Goal: Answer question/provide support: Share knowledge or assist other users

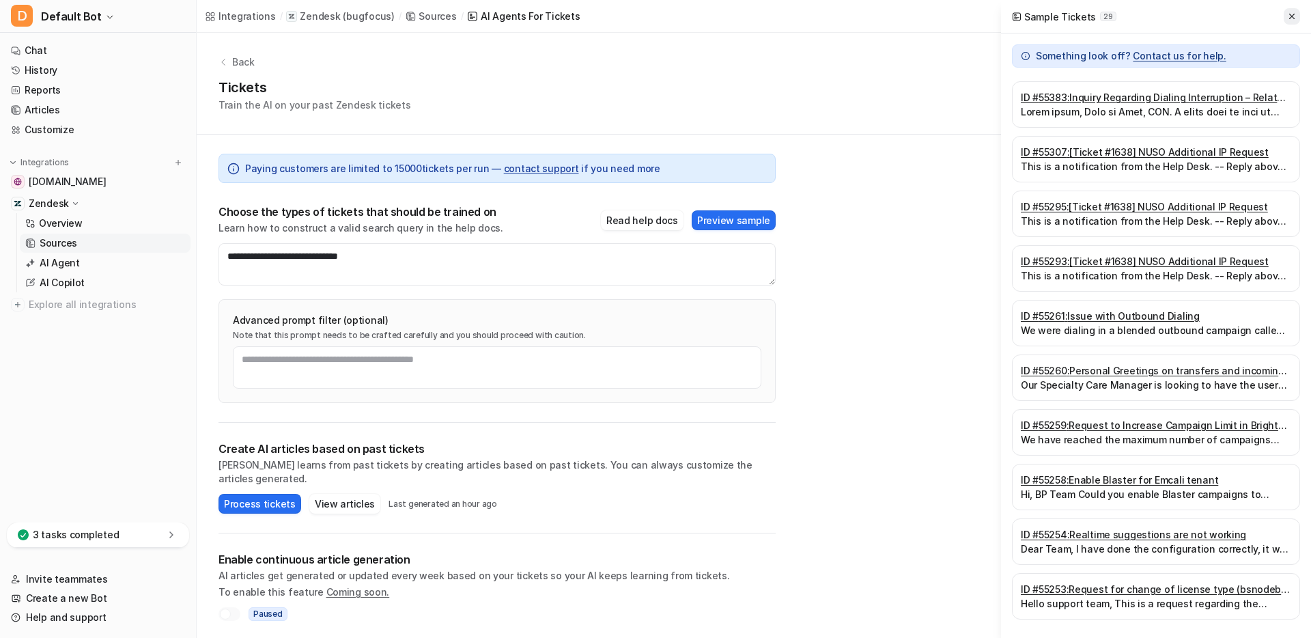
click at [797, 15] on icon at bounding box center [1292, 17] width 10 height 10
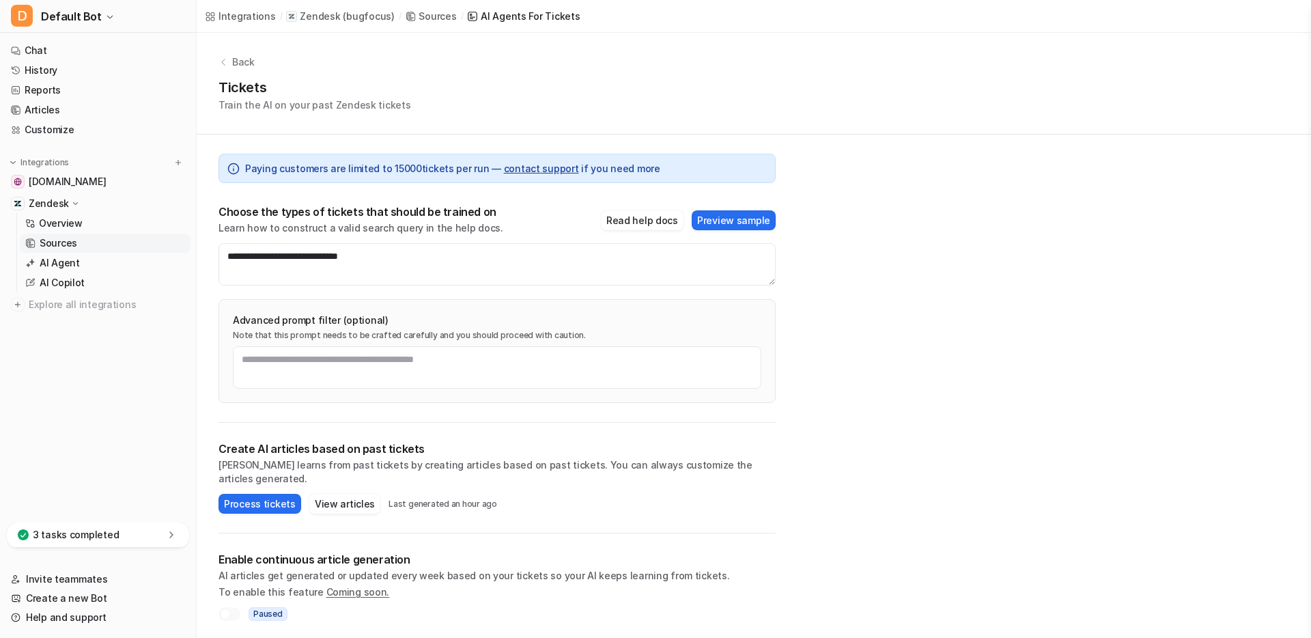
click at [389, 107] on p "Train the AI on your past Zendesk tickets" at bounding box center [315, 105] width 193 height 14
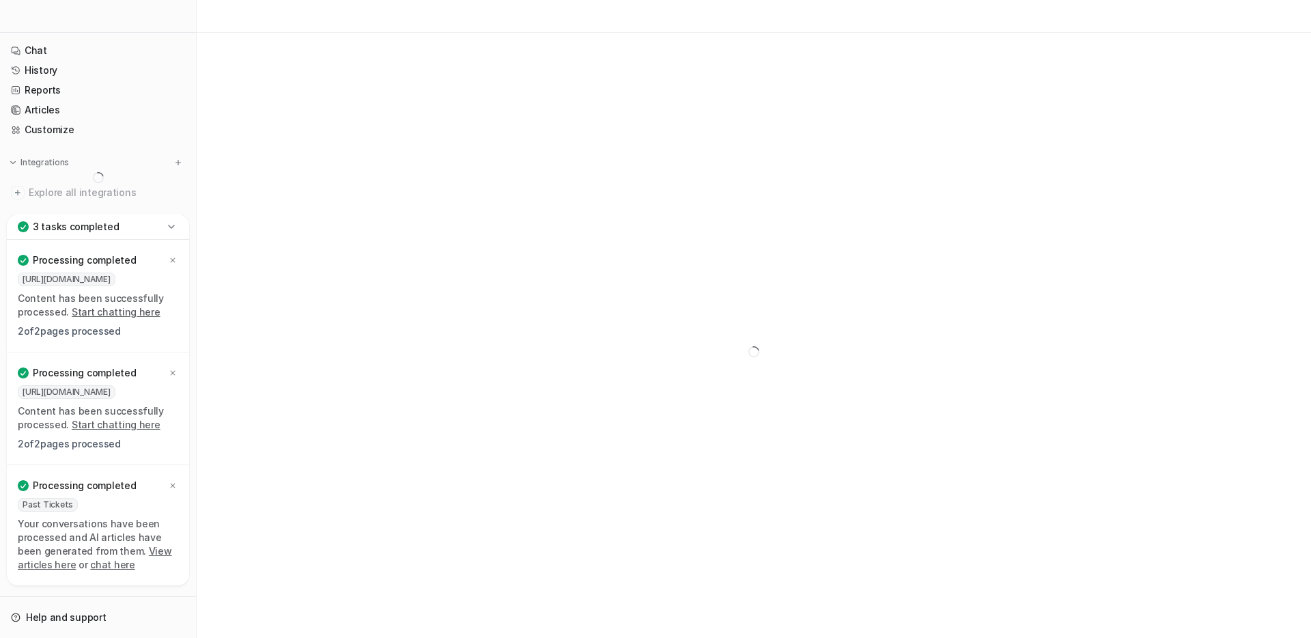
click at [71, 227] on p "3 tasks completed" at bounding box center [76, 227] width 86 height 14
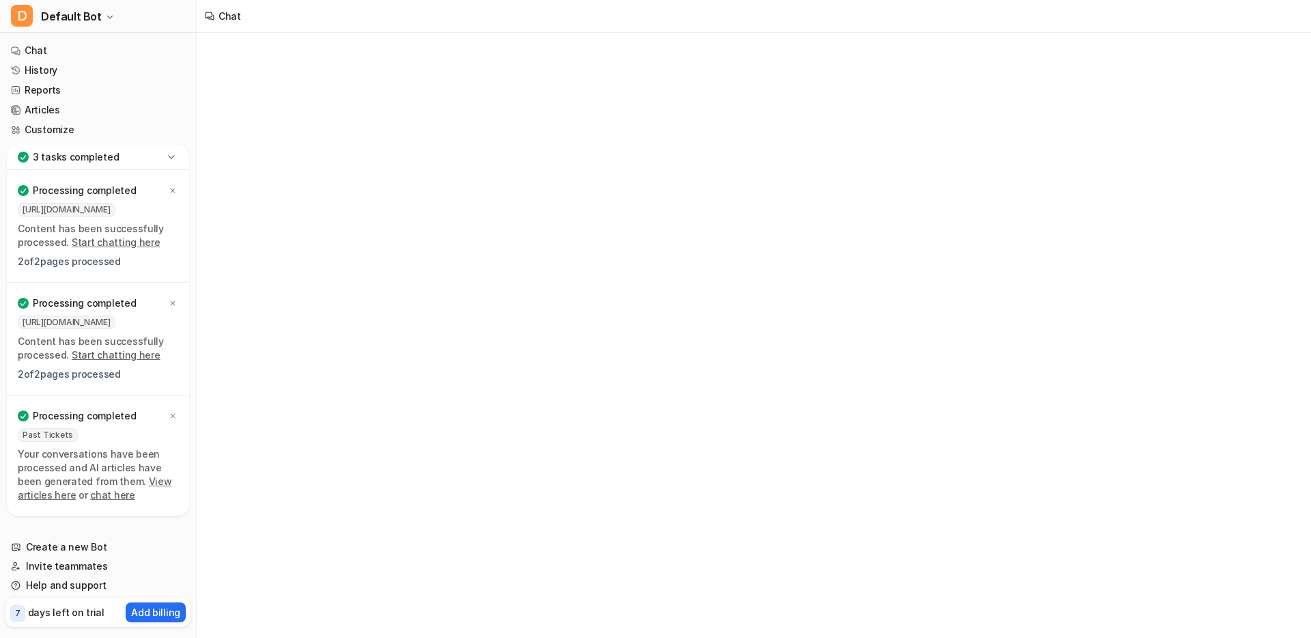
click at [99, 197] on p "Processing completed" at bounding box center [84, 191] width 103 height 14
type textarea "**********"
click at [102, 161] on p "3 tasks completed" at bounding box center [76, 157] width 86 height 14
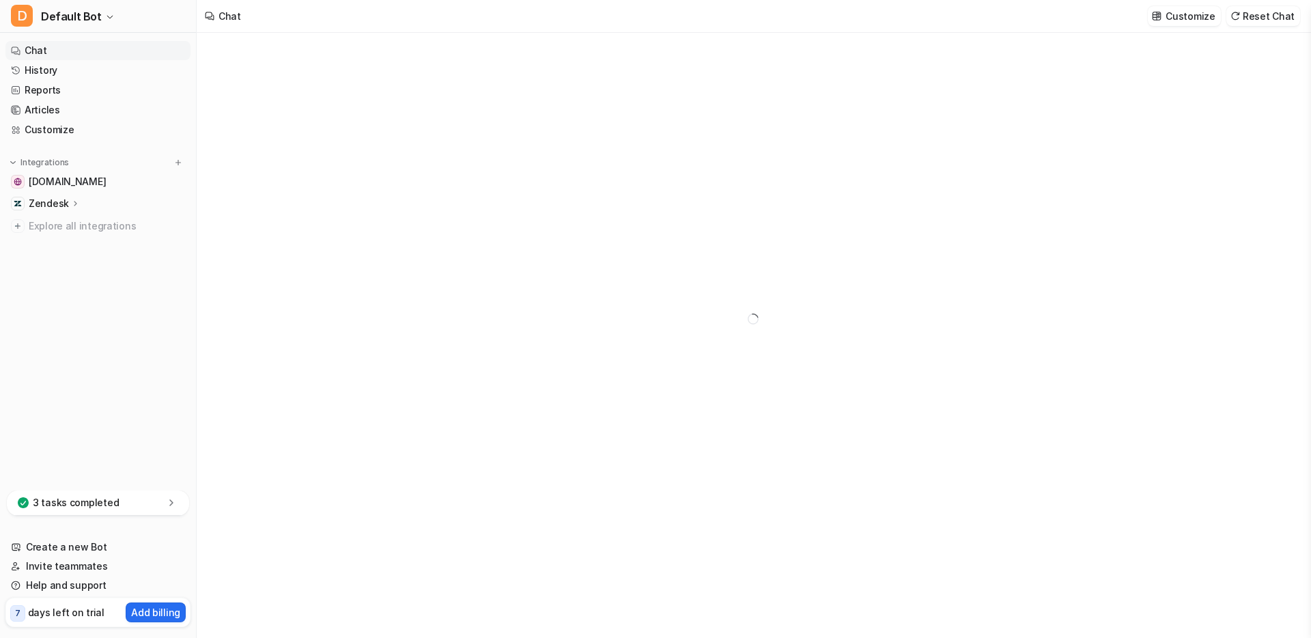
click at [55, 204] on p "Zendesk" at bounding box center [49, 204] width 40 height 14
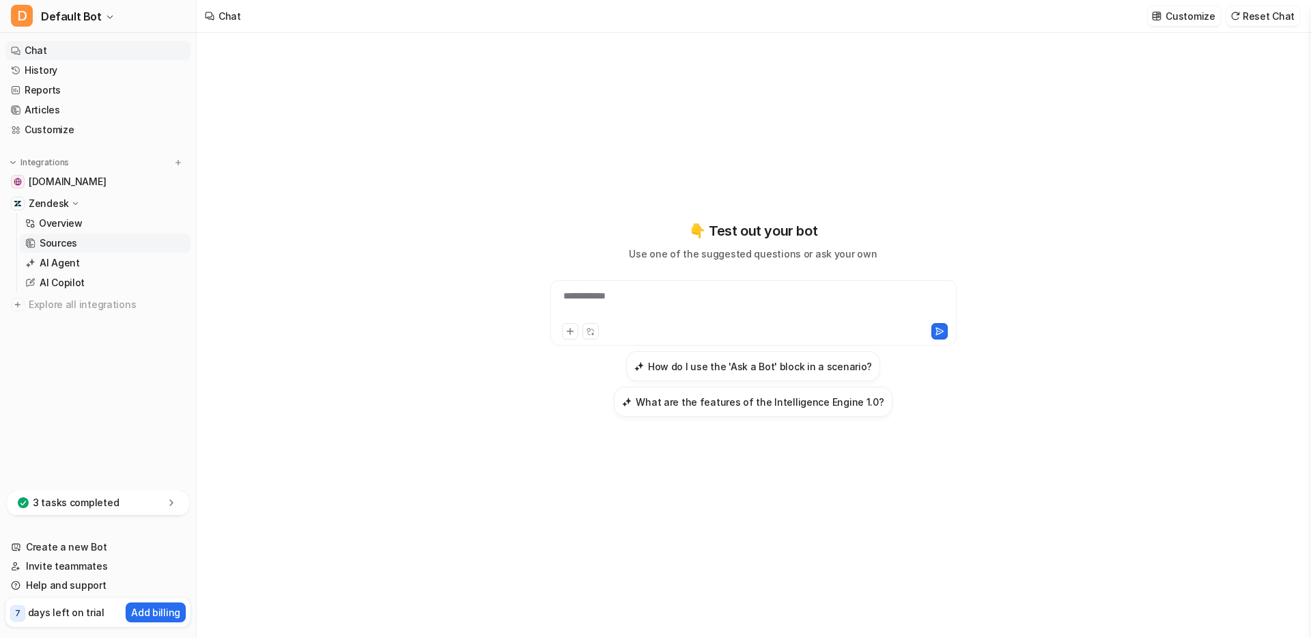
click at [59, 242] on p "Sources" at bounding box center [59, 243] width 38 height 14
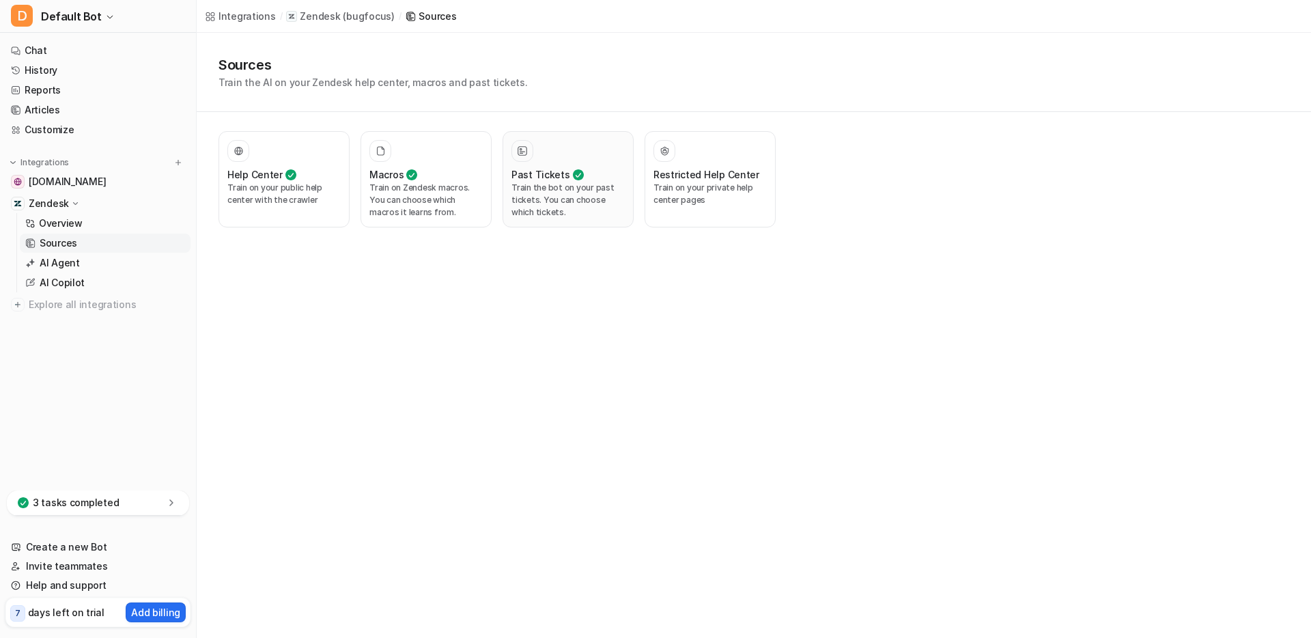
click at [583, 170] on div "Past Tickets" at bounding box center [568, 174] width 113 height 14
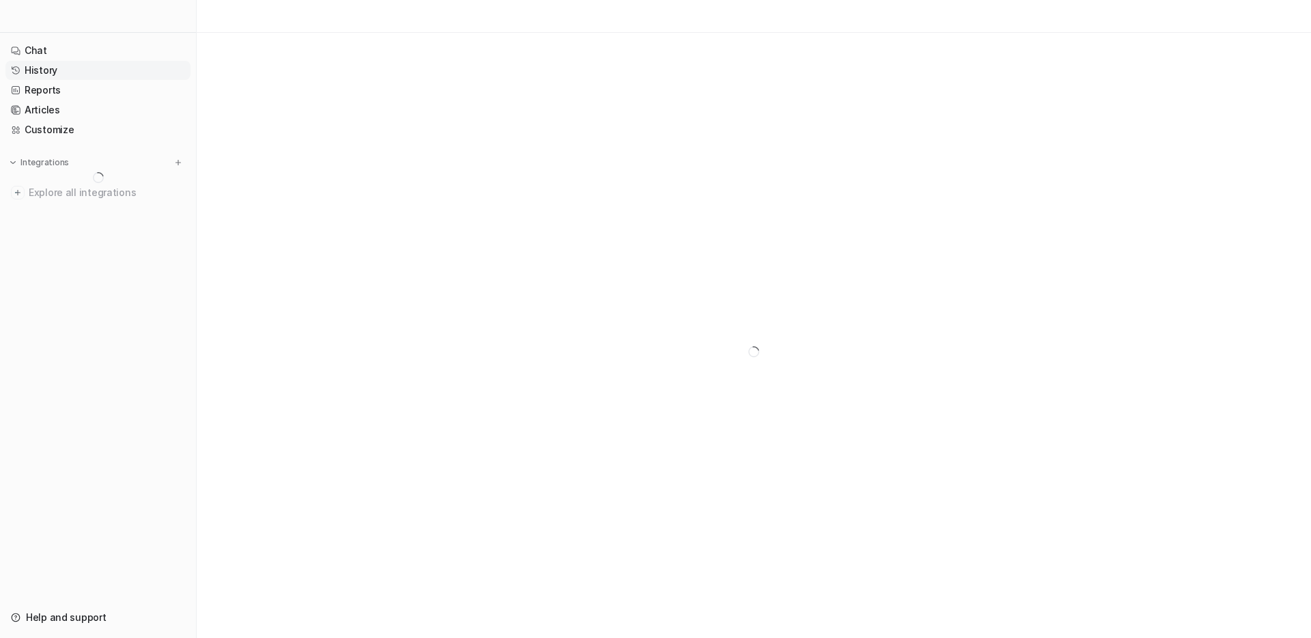
click at [52, 68] on link "History" at bounding box center [97, 70] width 185 height 19
click at [122, 23] on button "E Ecosa NZ Bot" at bounding box center [98, 16] width 196 height 33
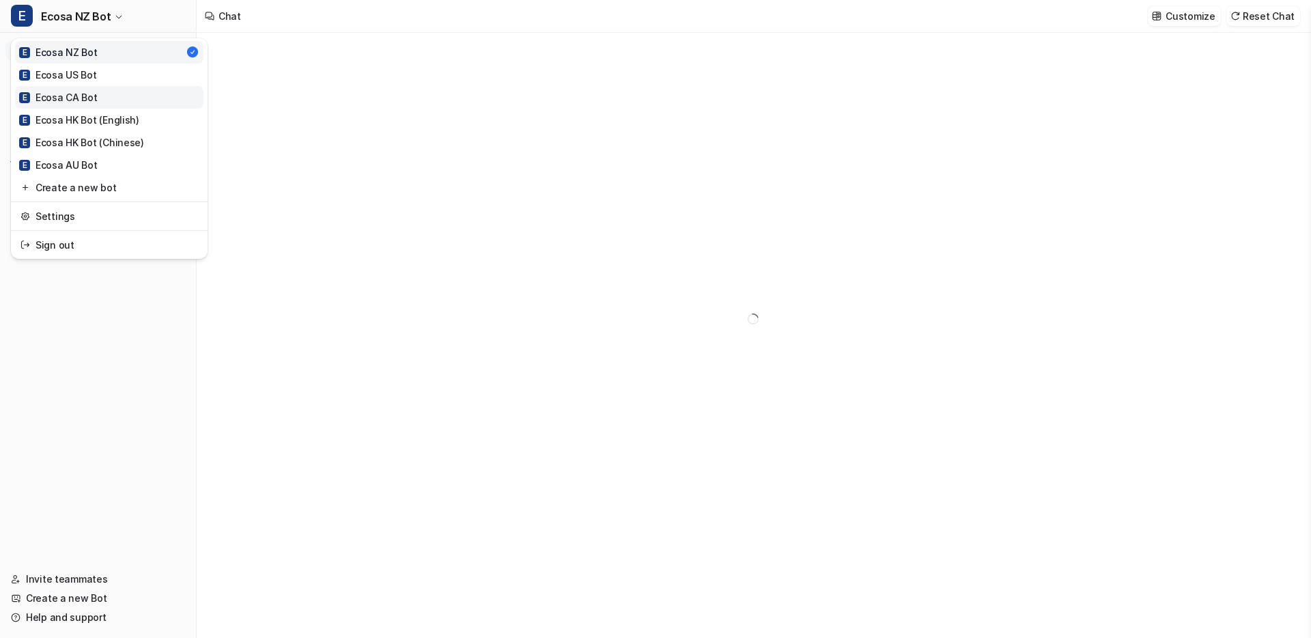
type textarea "**********"
click at [89, 163] on div "E Ecosa AU Bot" at bounding box center [58, 165] width 79 height 14
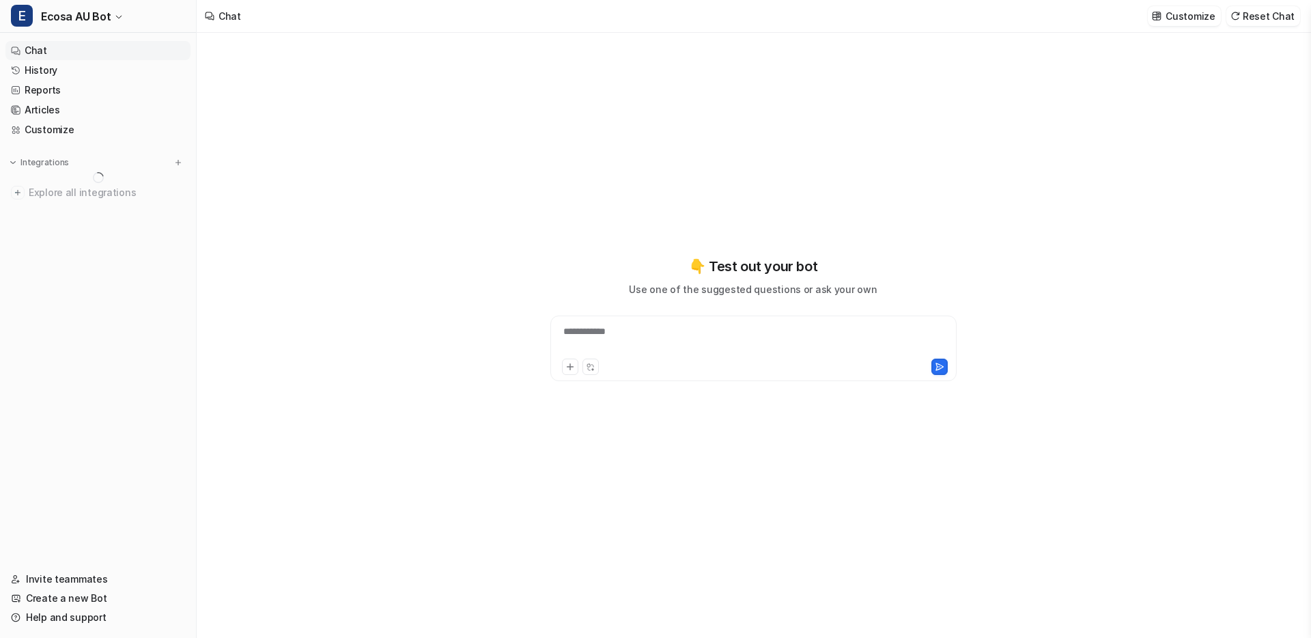
type textarea "**********"
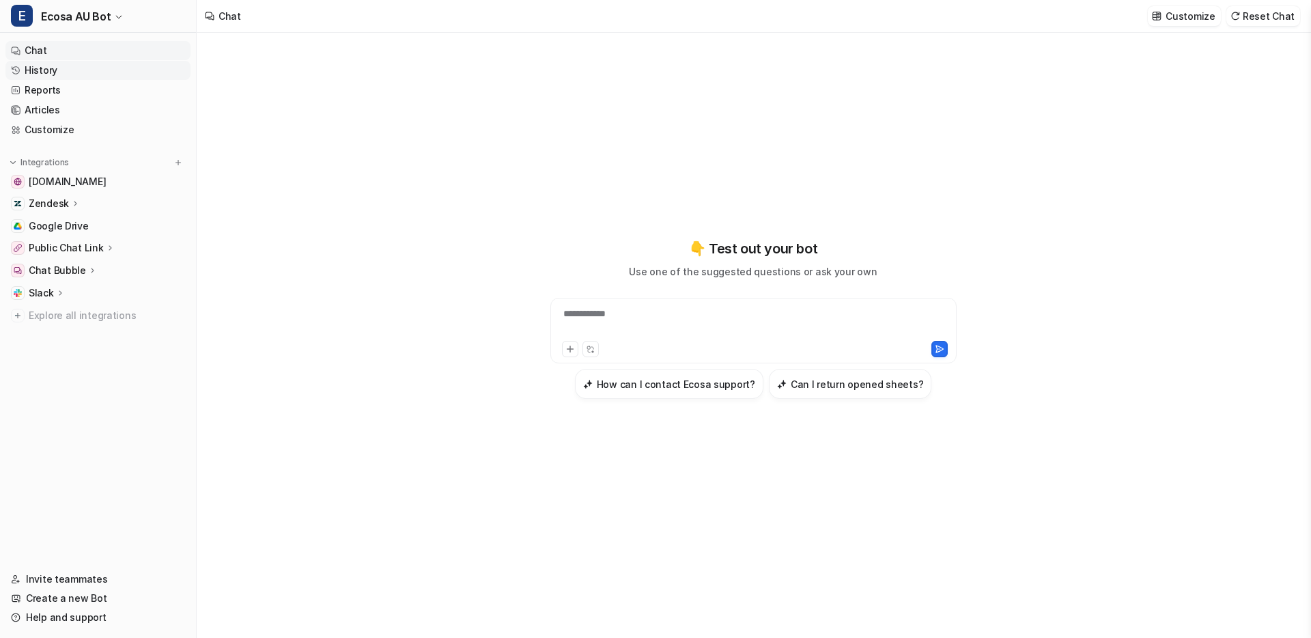
click at [56, 68] on link "History" at bounding box center [97, 70] width 185 height 19
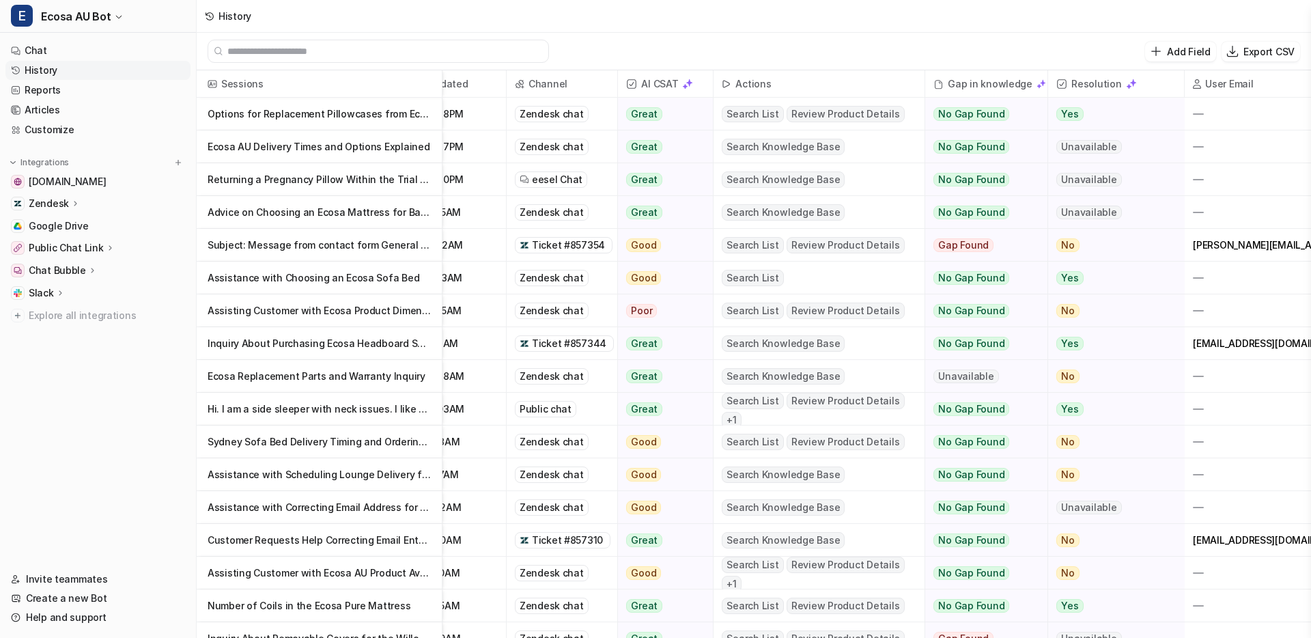
scroll to position [0, 83]
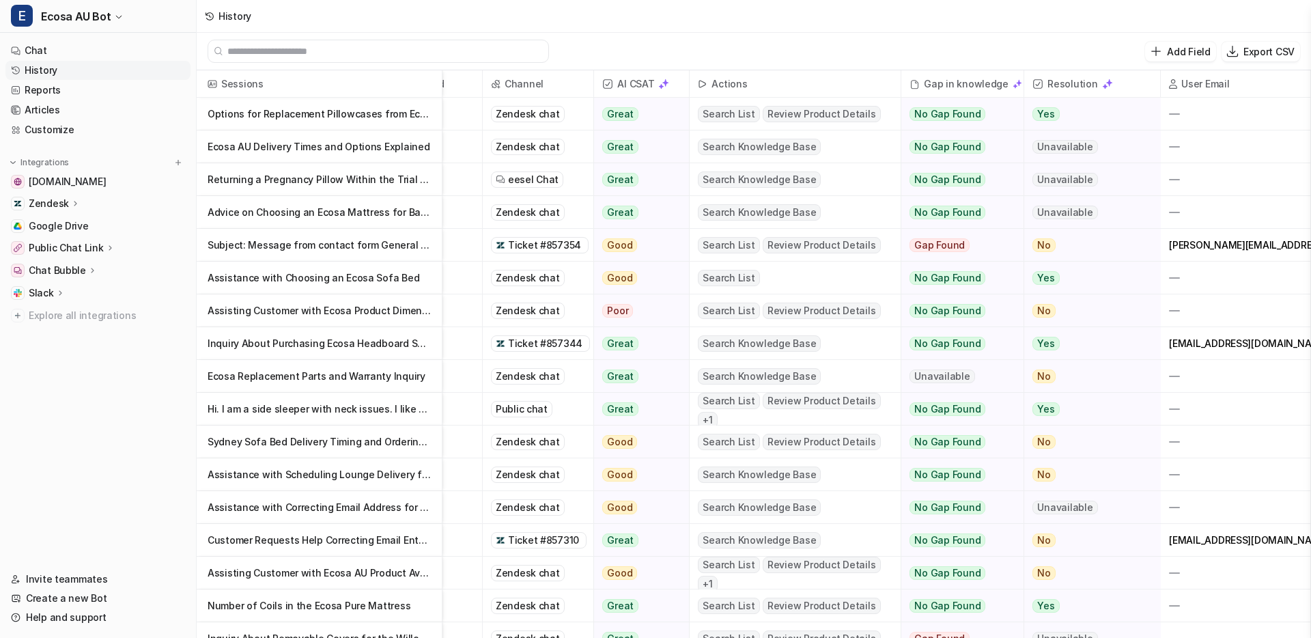
click at [354, 119] on p "Options for Replacement Pillowcases from Ecosa AU" at bounding box center [319, 114] width 223 height 33
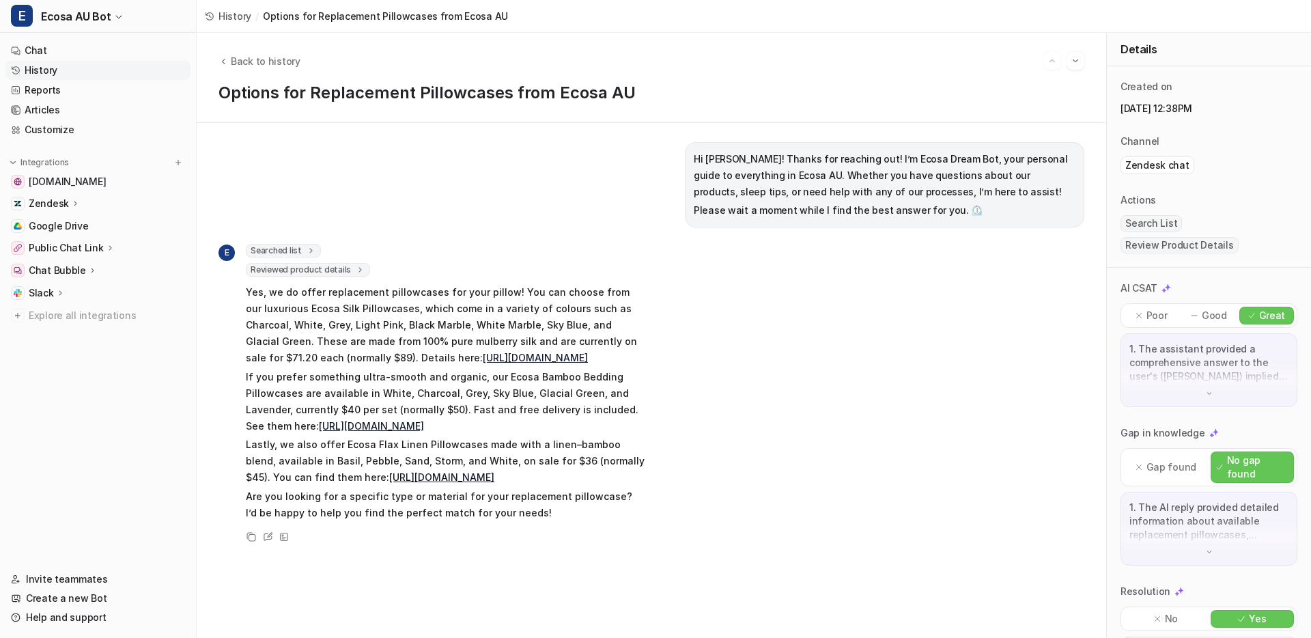
click at [402, 320] on p "Yes, we do offer replacement pillowcases for your pillow! You can choose from o…" at bounding box center [446, 325] width 400 height 82
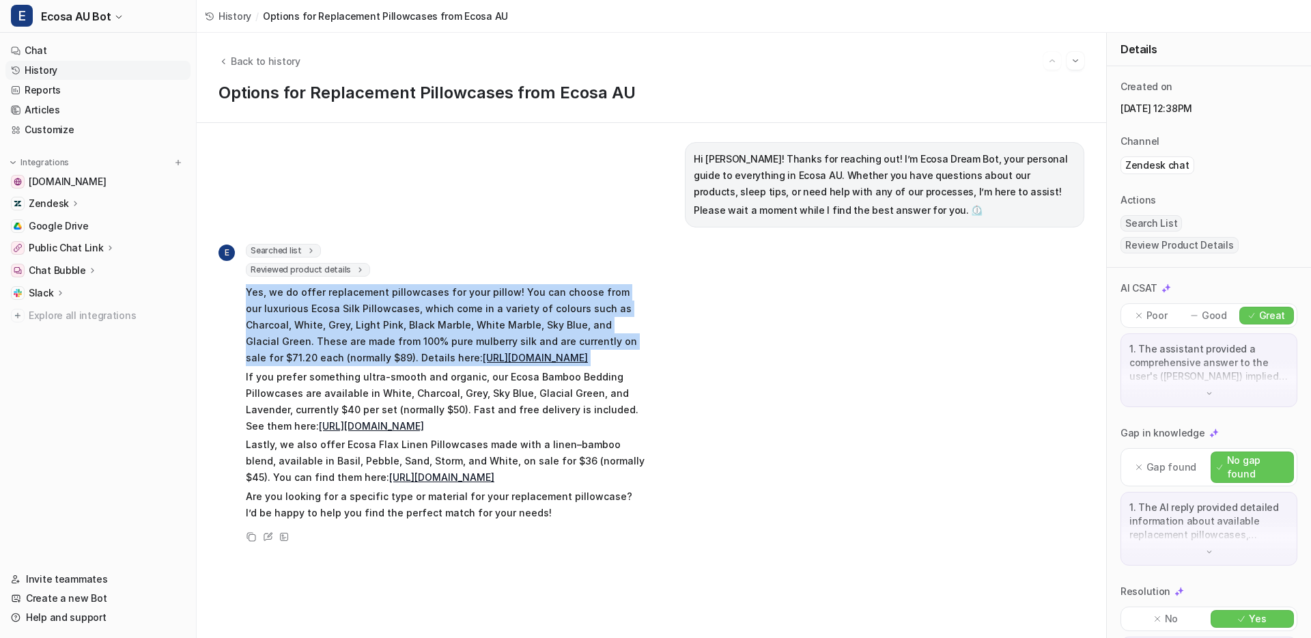
click at [363, 328] on p "Yes, we do offer replacement pillowcases for your pillow! You can choose from o…" at bounding box center [446, 325] width 400 height 82
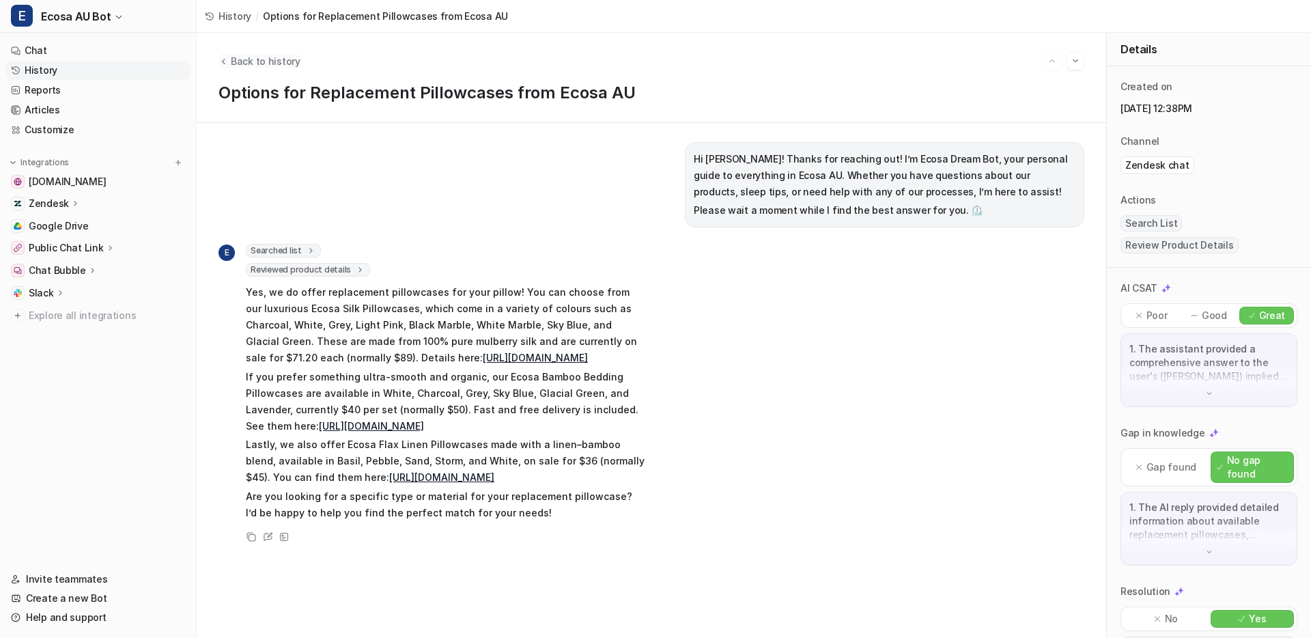
click at [257, 59] on span "Back to history" at bounding box center [266, 61] width 70 height 14
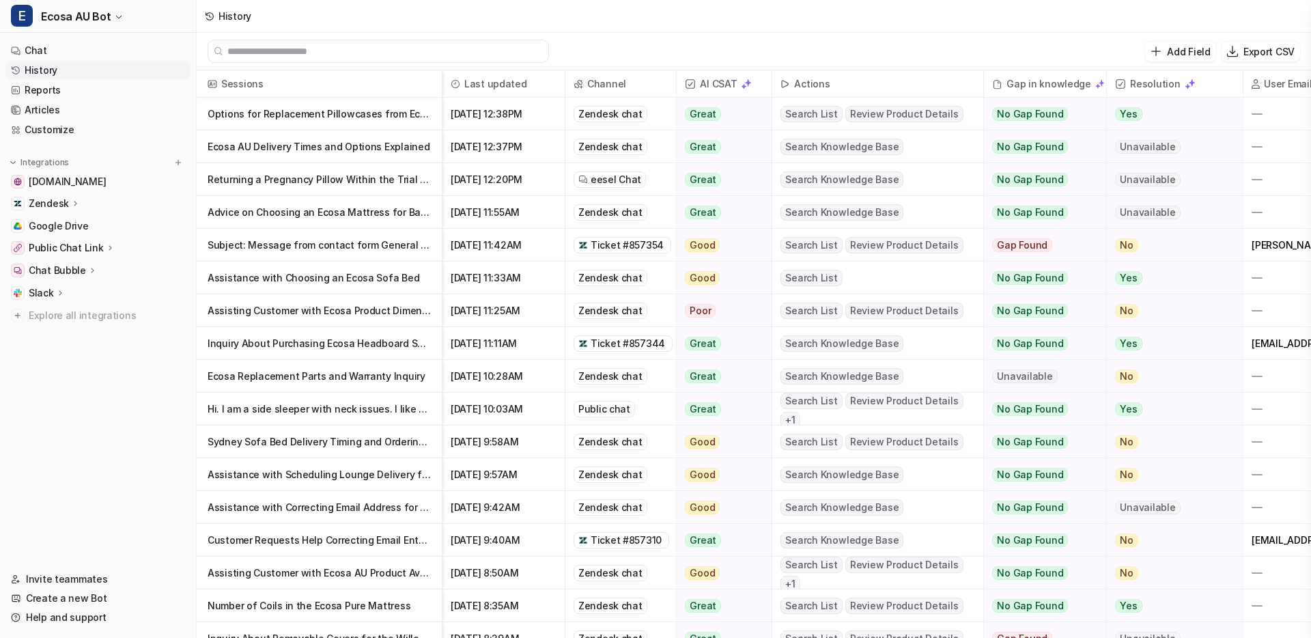
click at [354, 380] on p "Ecosa Replacement Parts and Warranty Inquiry" at bounding box center [319, 376] width 223 height 33
click at [335, 241] on p "Subject: Message from contact form General Enquiry Description: [https://email.…" at bounding box center [319, 245] width 223 height 33
click at [340, 206] on p "Advice on Choosing an Ecosa Mattress for Back Pain Relief" at bounding box center [319, 212] width 223 height 33
click at [339, 180] on p "Returning a Pregnancy Pillow Within the Trial Period" at bounding box center [319, 179] width 223 height 33
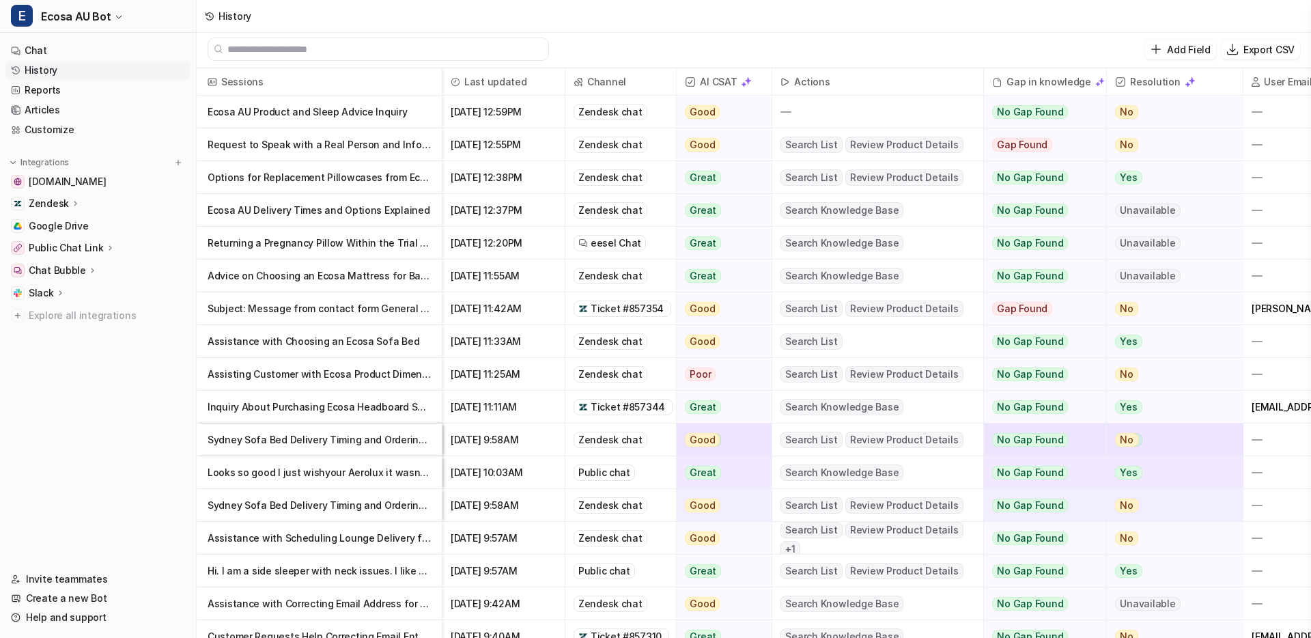
click at [396, 295] on p "Subject: Message from contact form General Enquiry Description: [https://email.…" at bounding box center [319, 308] width 223 height 33
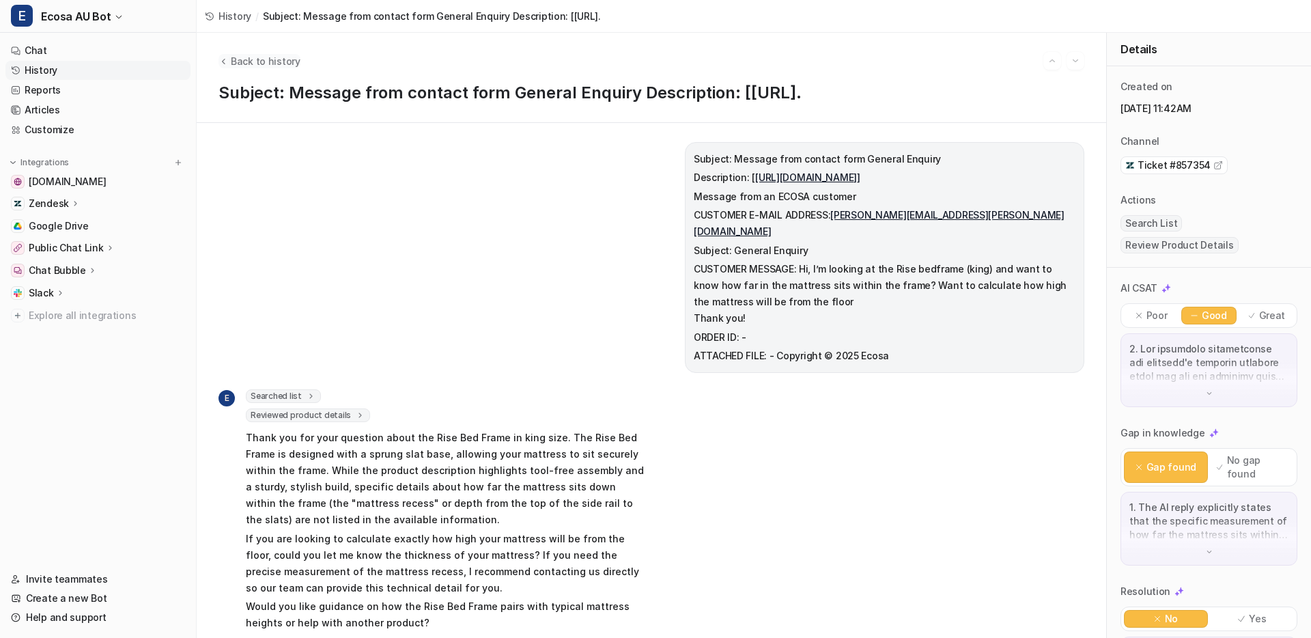
click at [257, 59] on span "Back to history" at bounding box center [266, 61] width 70 height 14
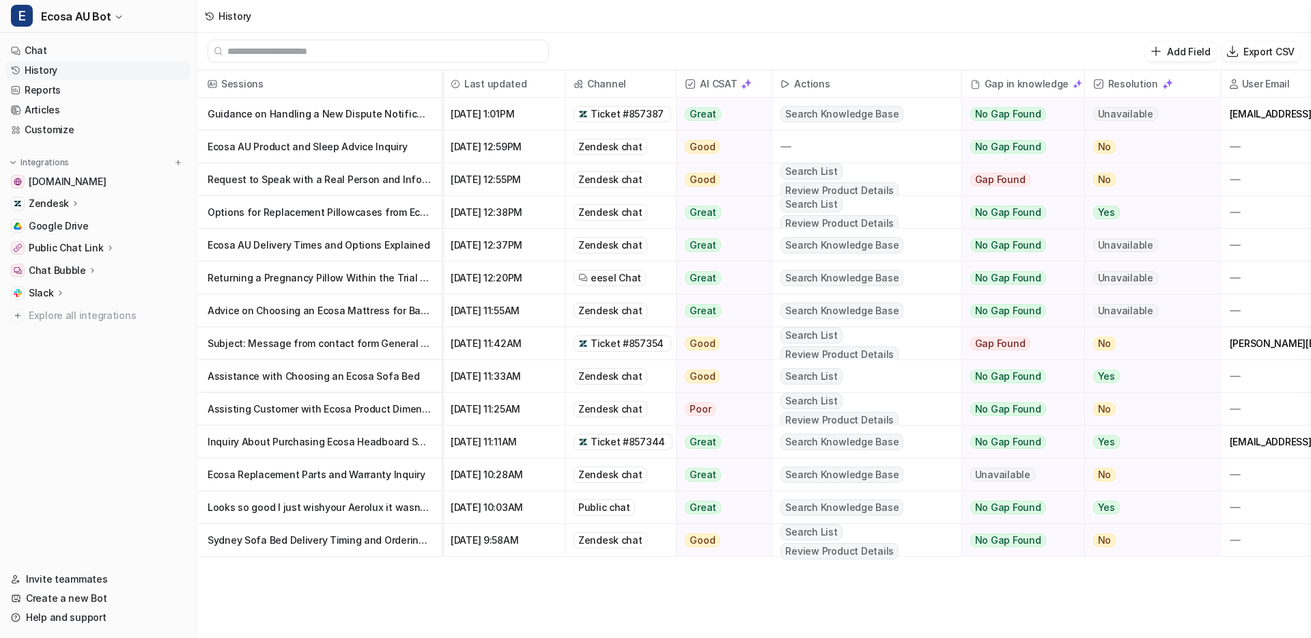
click at [368, 243] on p "Ecosa AU Delivery Times and Options Explained" at bounding box center [319, 245] width 223 height 33
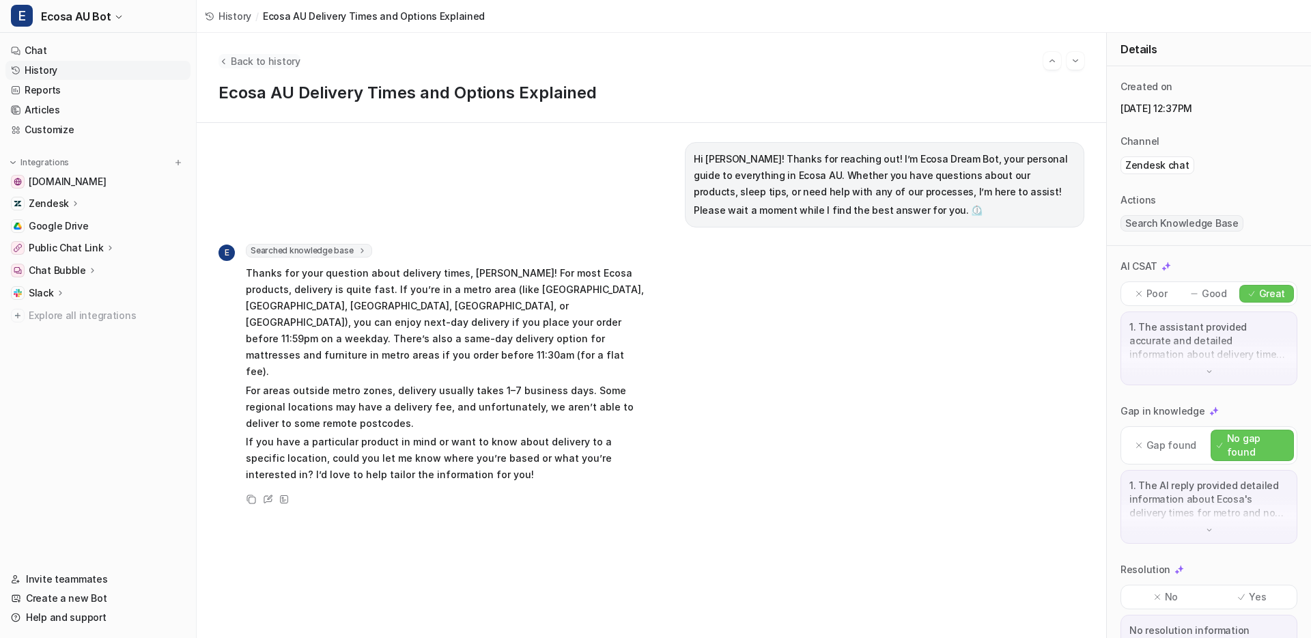
click at [239, 66] on span "Back to history" at bounding box center [266, 61] width 70 height 14
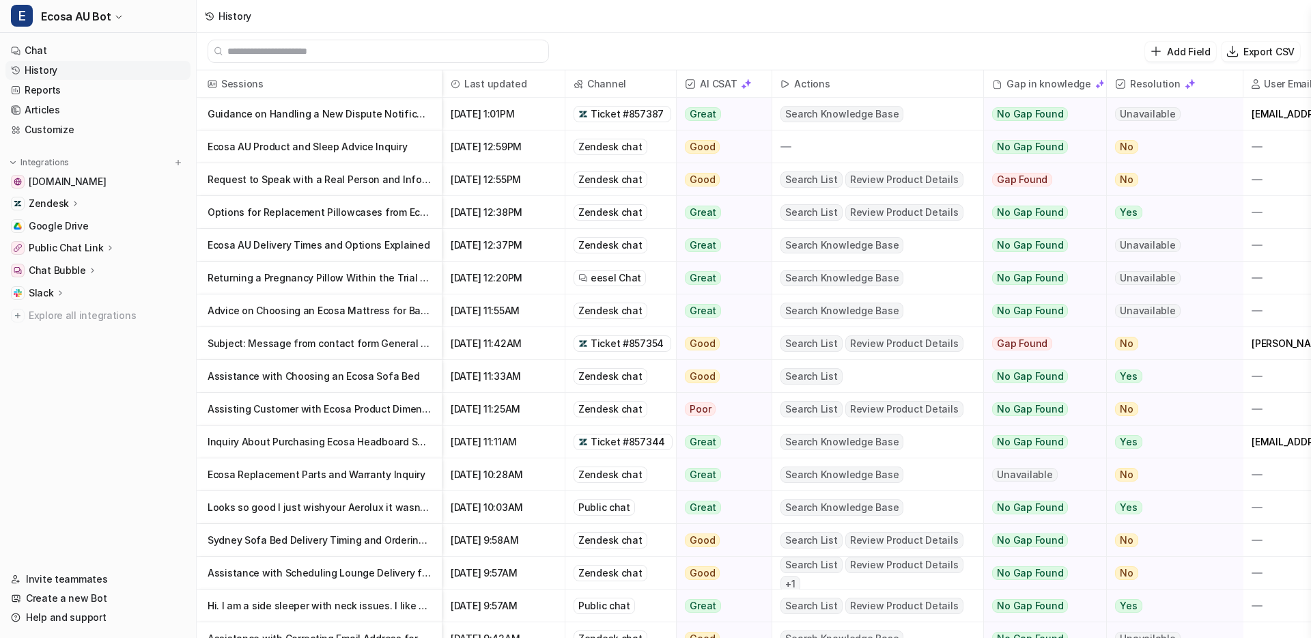
click at [286, 182] on p "Request to Speak with a Real Person and Information on Ecosa AeroLux Mattress" at bounding box center [319, 179] width 223 height 33
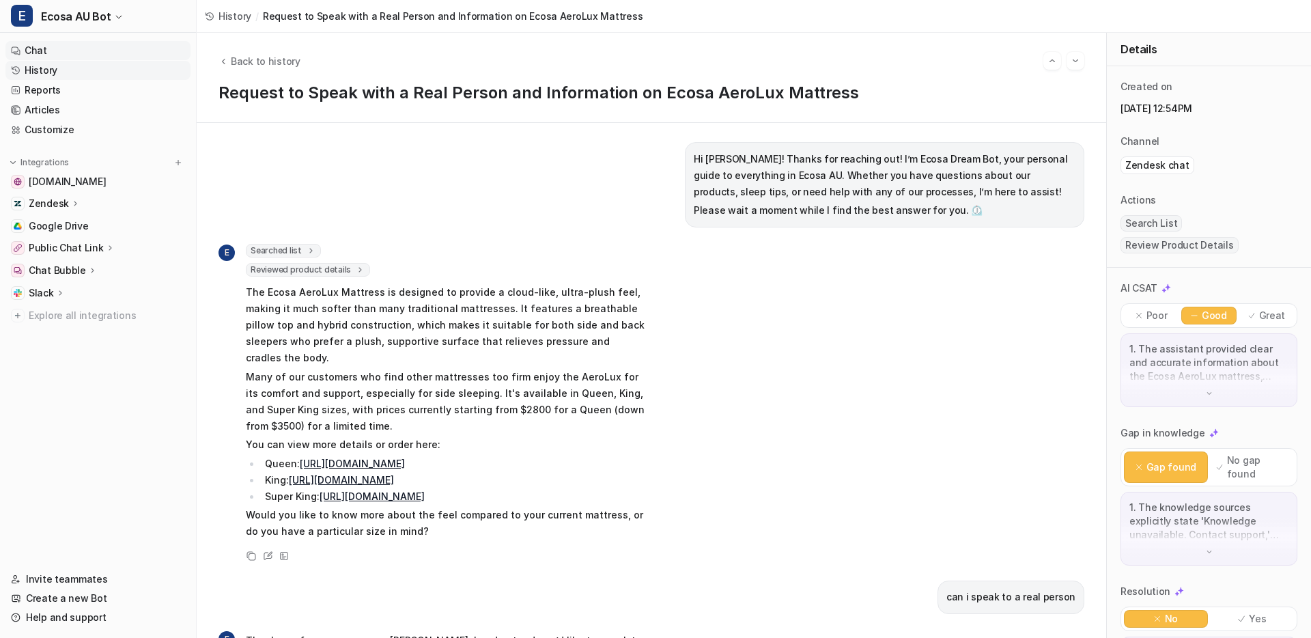
click at [64, 51] on link "Chat" at bounding box center [97, 50] width 185 height 19
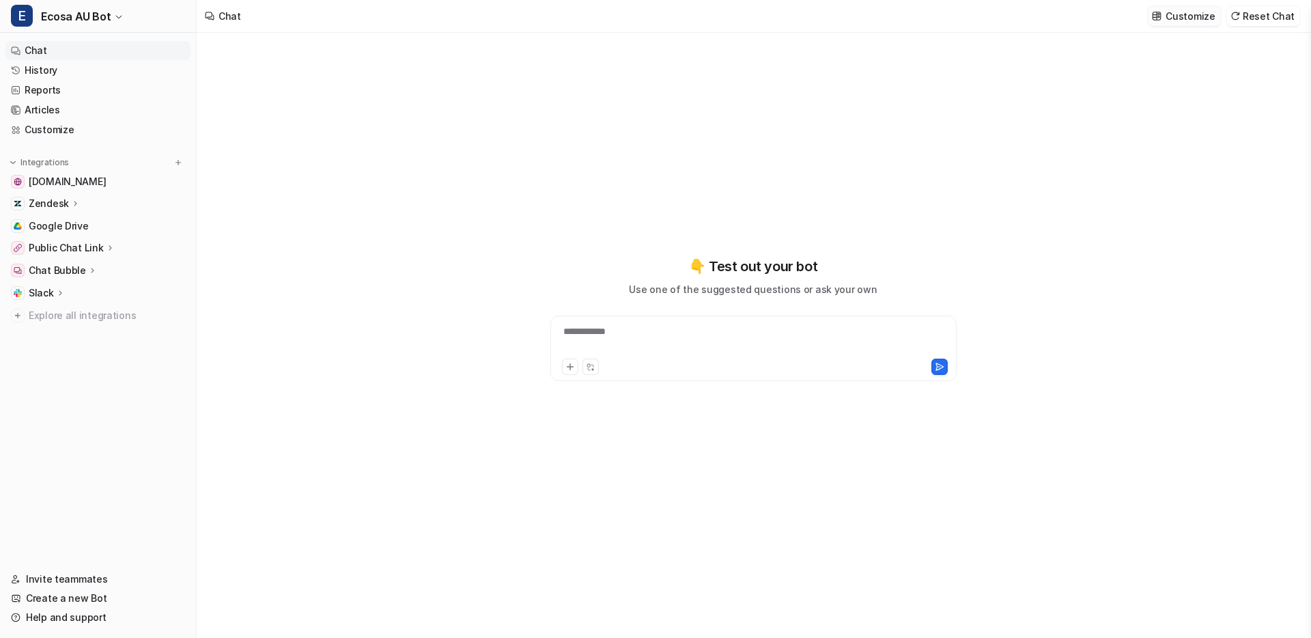
type textarea "**********"
click at [1179, 17] on p "Customize" at bounding box center [1190, 16] width 49 height 14
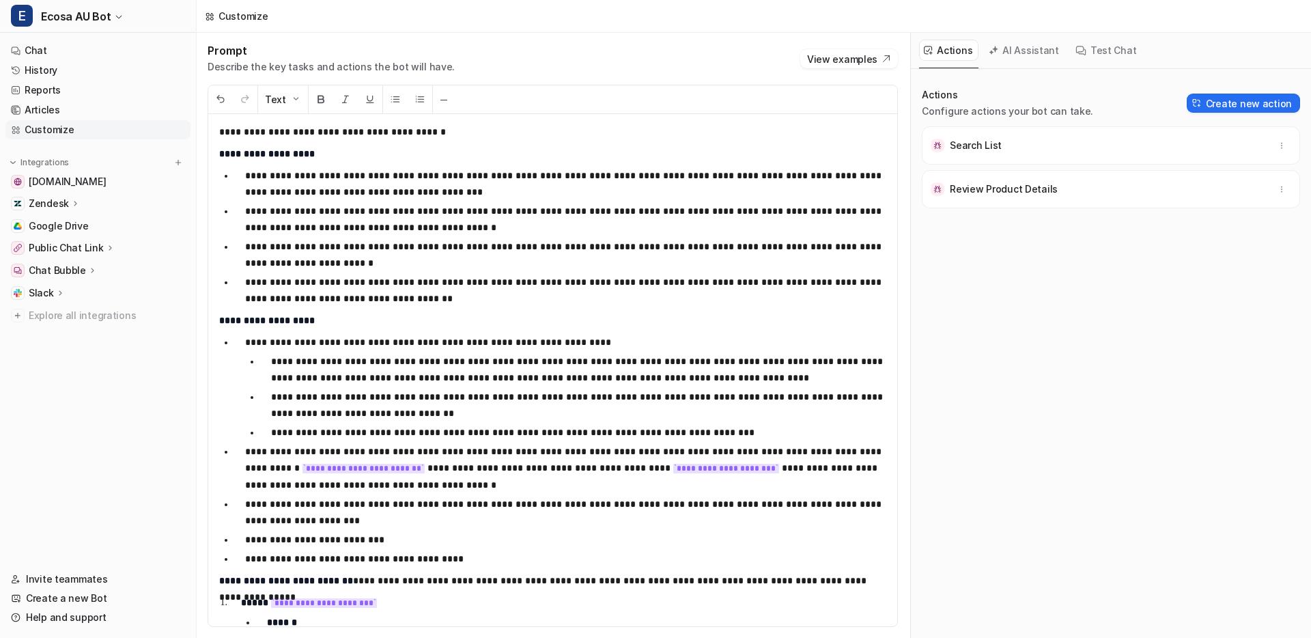
scroll to position [44, 0]
click at [628, 188] on p "**********" at bounding box center [565, 182] width 641 height 33
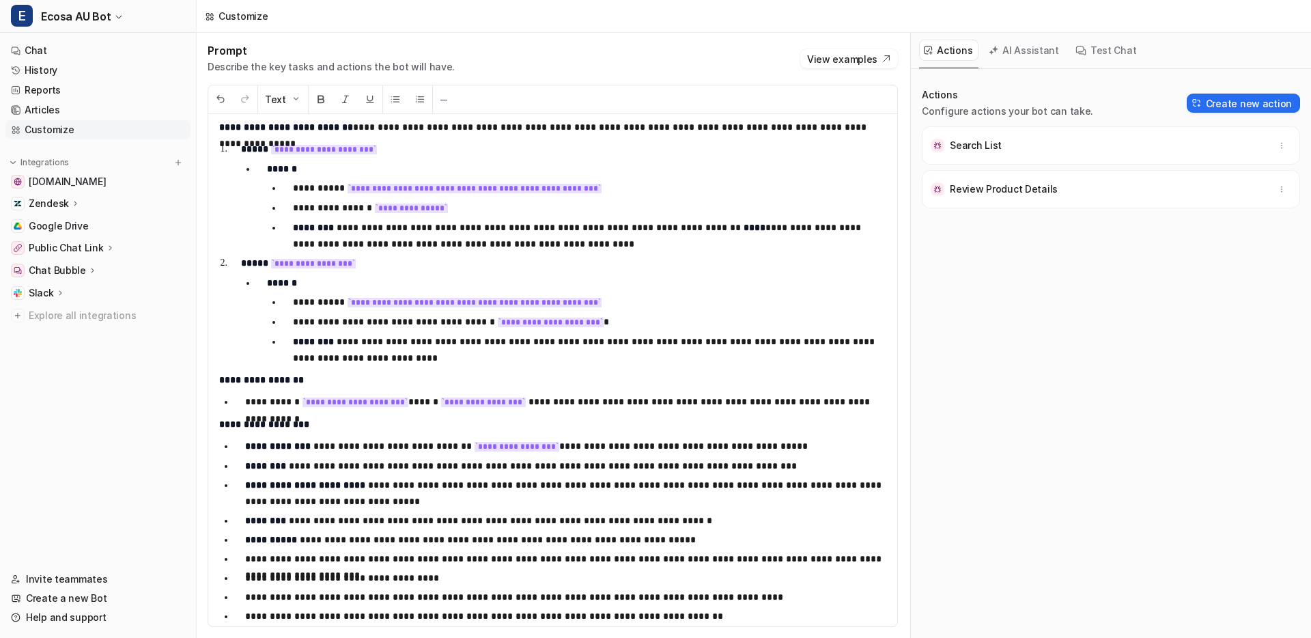
scroll to position [559, 0]
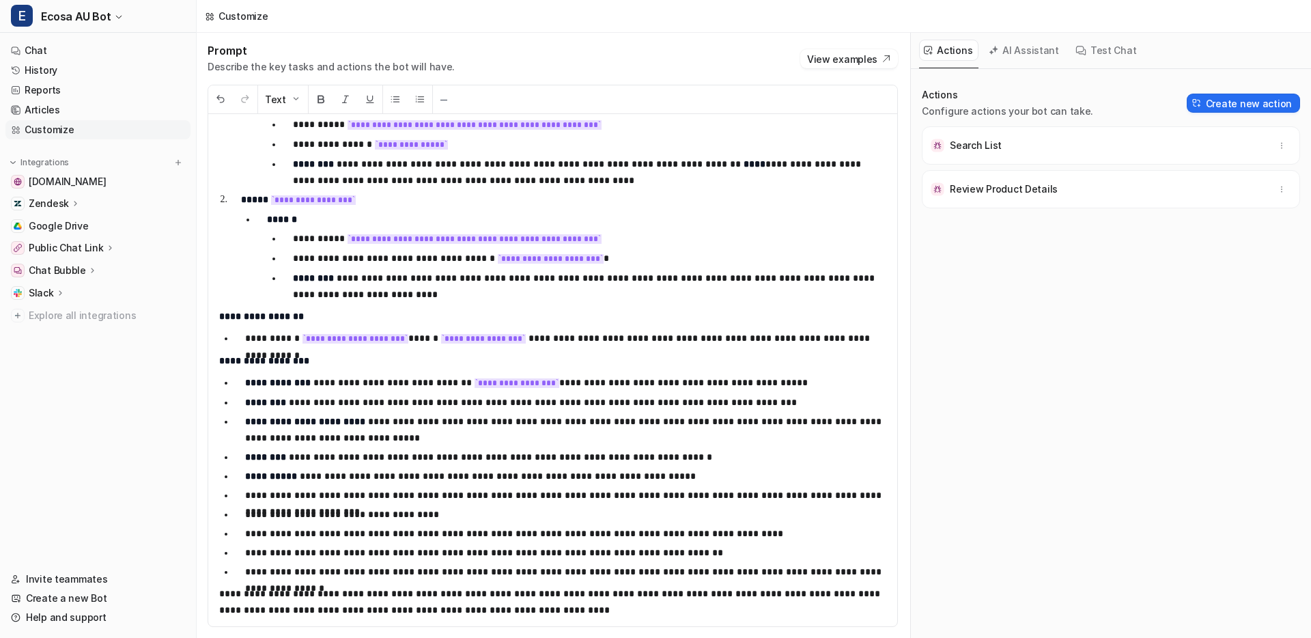
click at [495, 341] on code "**********" at bounding box center [483, 339] width 85 height 10
click at [475, 378] on code "**********" at bounding box center [517, 383] width 85 height 10
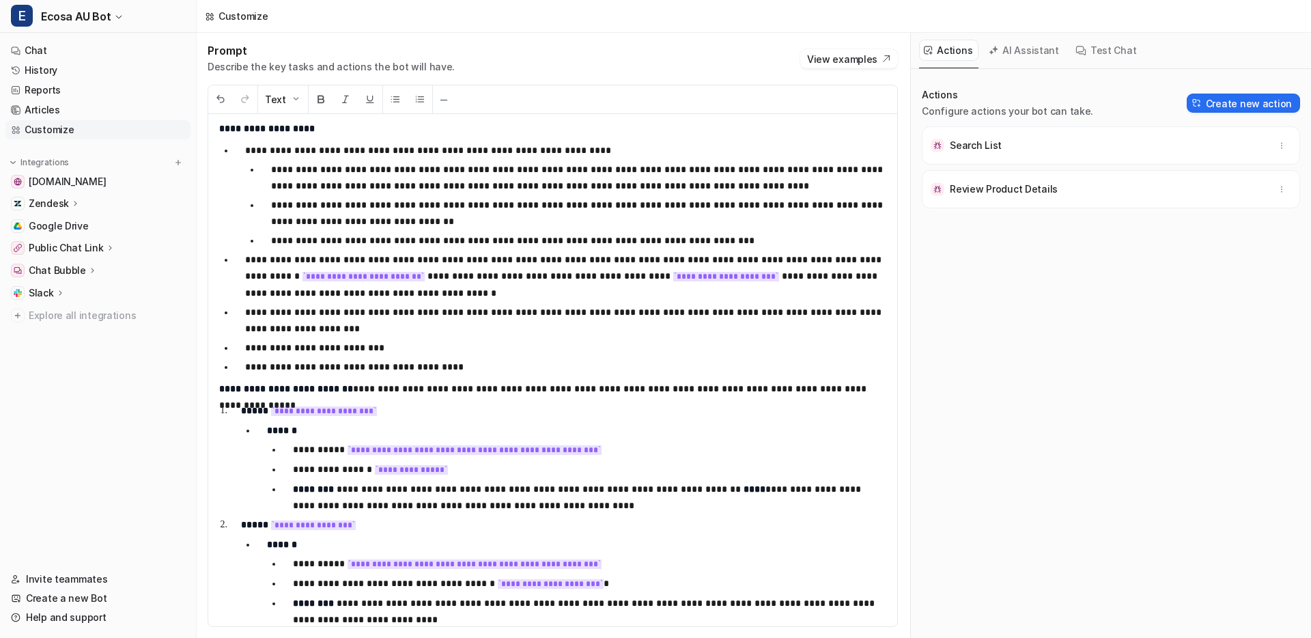
scroll to position [0, 0]
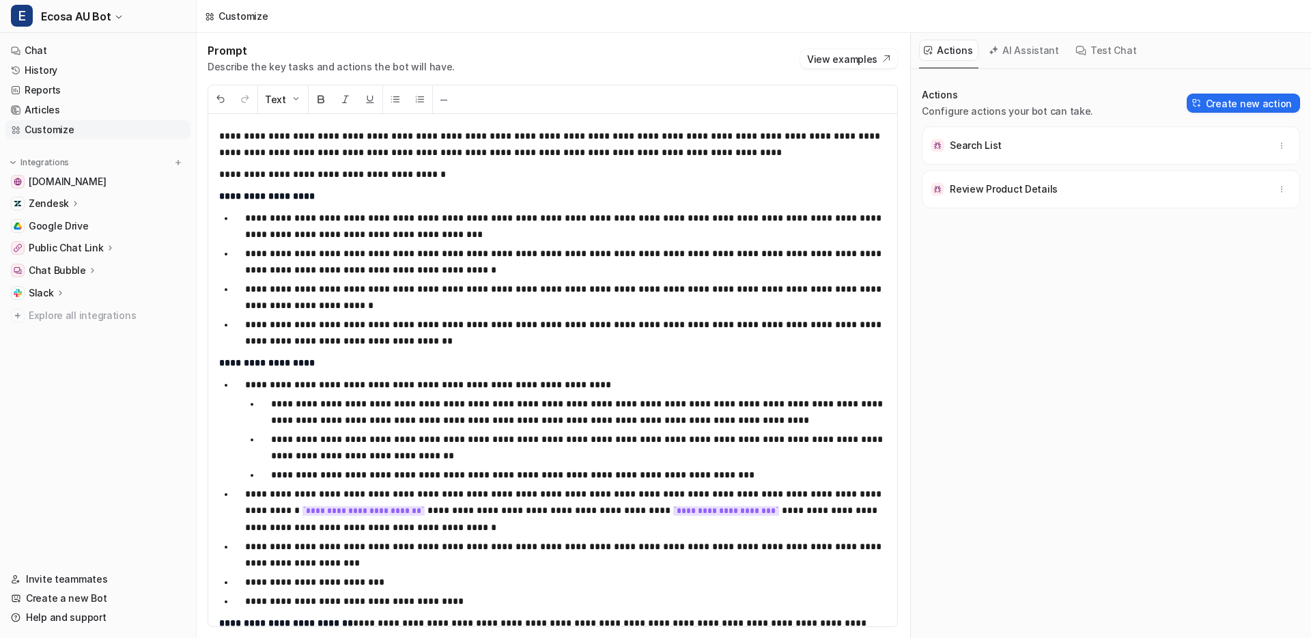
click at [641, 281] on p "**********" at bounding box center [565, 297] width 641 height 33
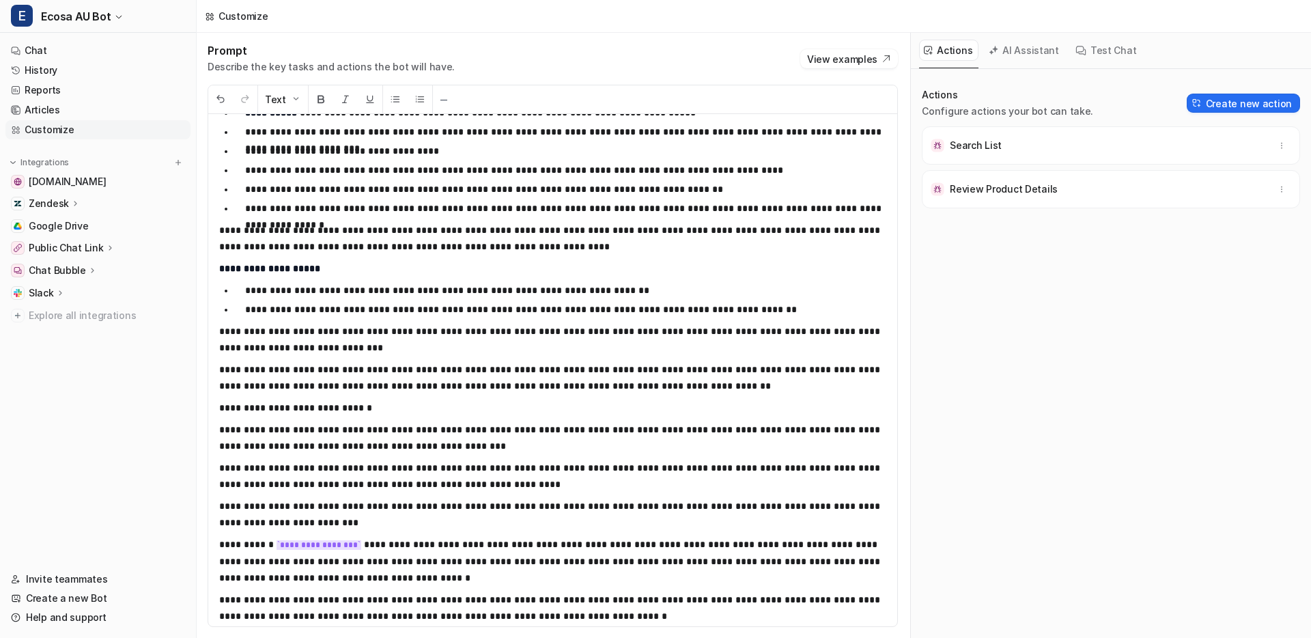
scroll to position [956, 0]
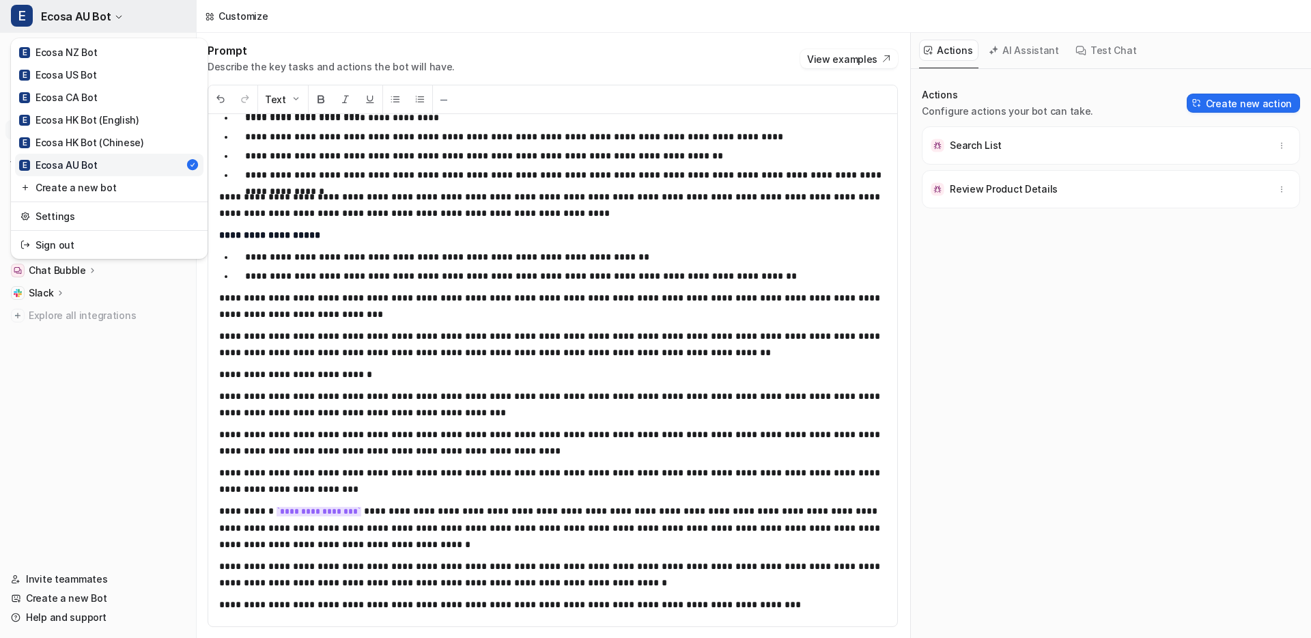
click at [89, 10] on span "Ecosa AU Bot" at bounding box center [76, 16] width 70 height 19
click at [139, 57] on link "E Ecosa NZ Bot" at bounding box center [109, 52] width 189 height 23
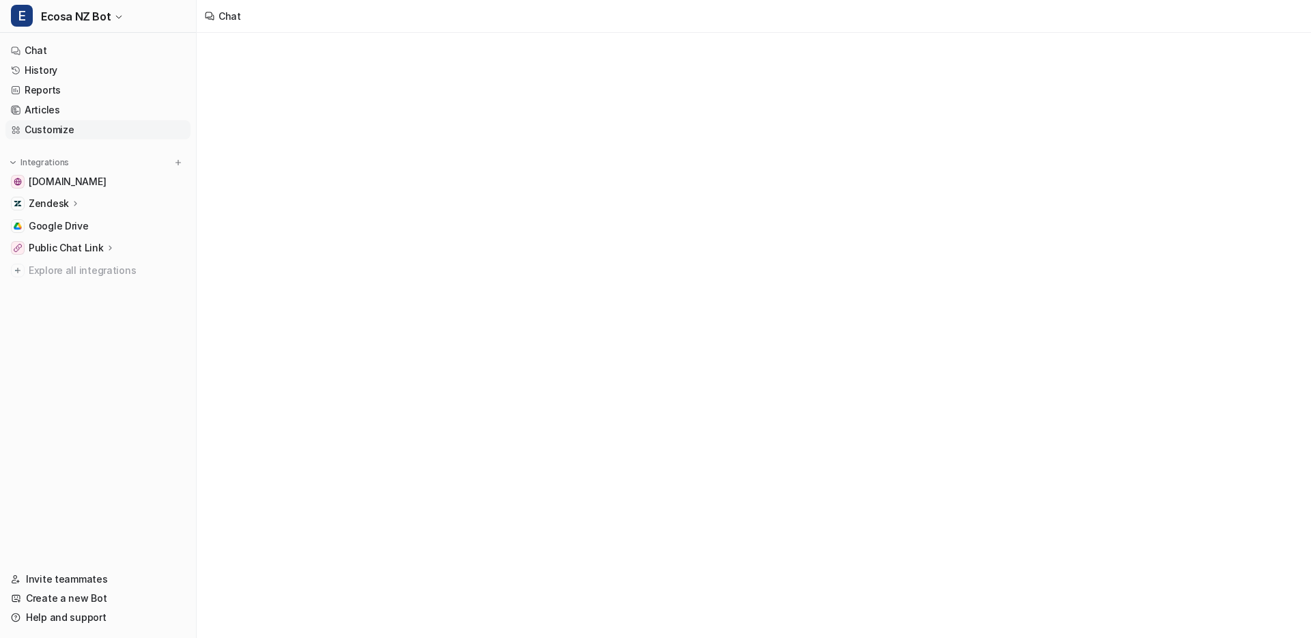
click at [94, 135] on link "Customize" at bounding box center [97, 129] width 185 height 19
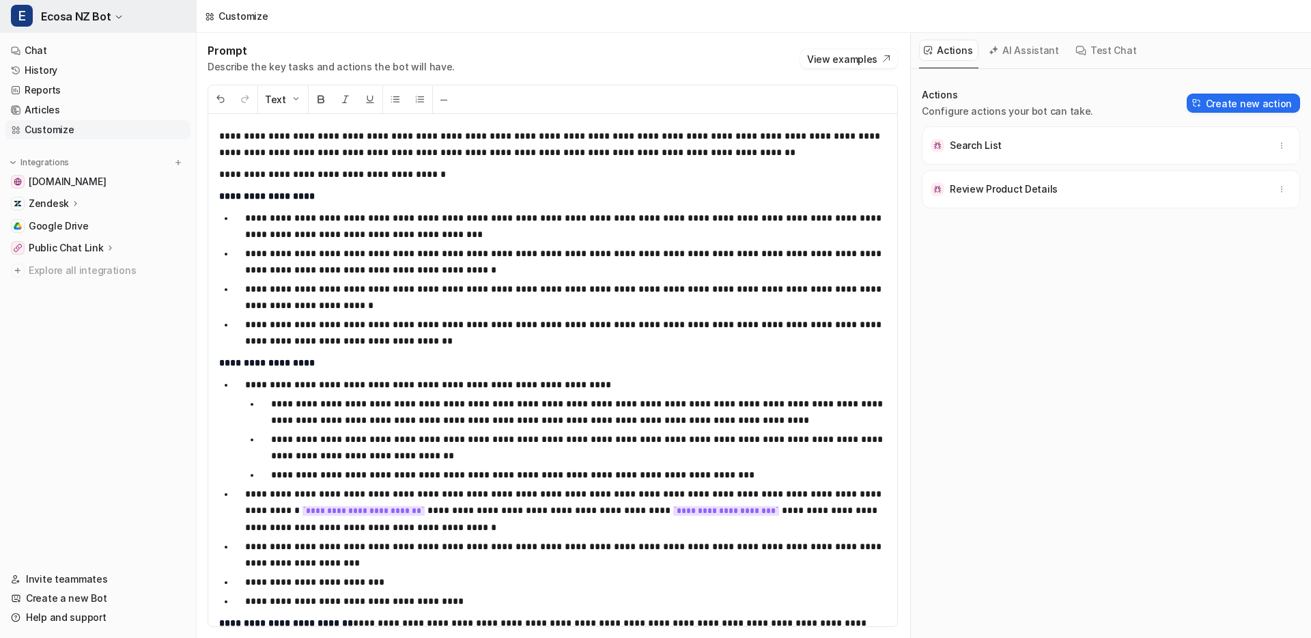
click at [85, 11] on span "Ecosa NZ Bot" at bounding box center [76, 16] width 70 height 19
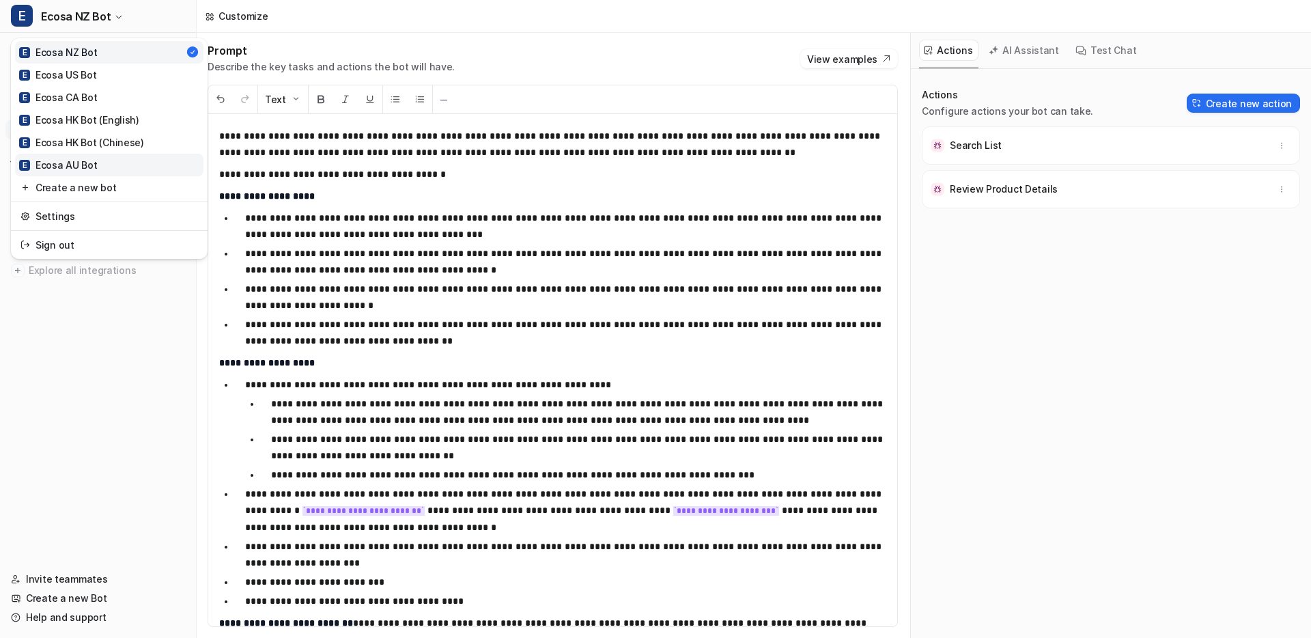
click at [67, 159] on div "E Ecosa AU Bot" at bounding box center [58, 165] width 79 height 14
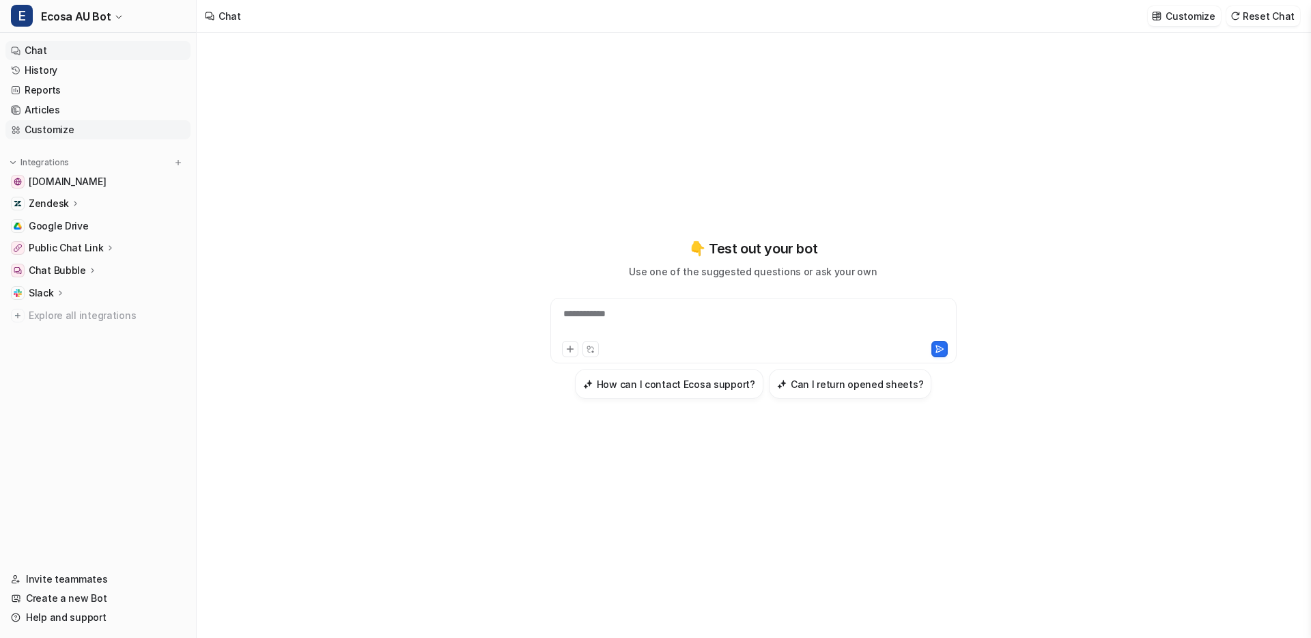
click at [76, 128] on link "Customize" at bounding box center [97, 129] width 185 height 19
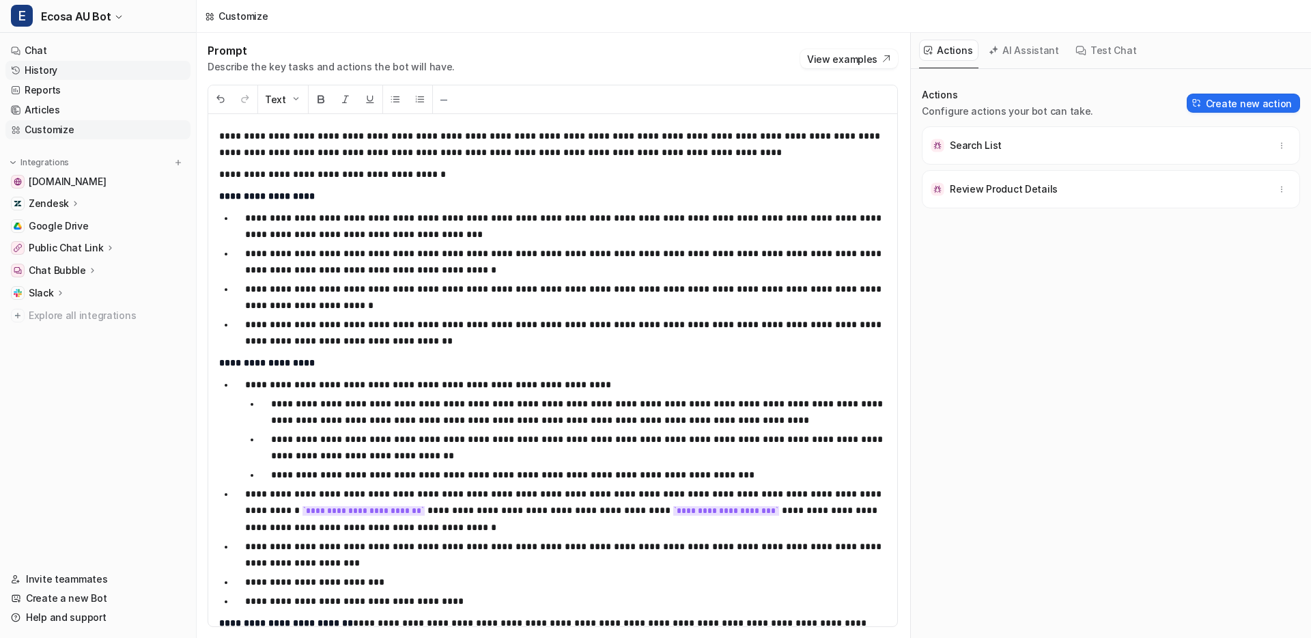
click at [72, 70] on link "History" at bounding box center [97, 70] width 185 height 19
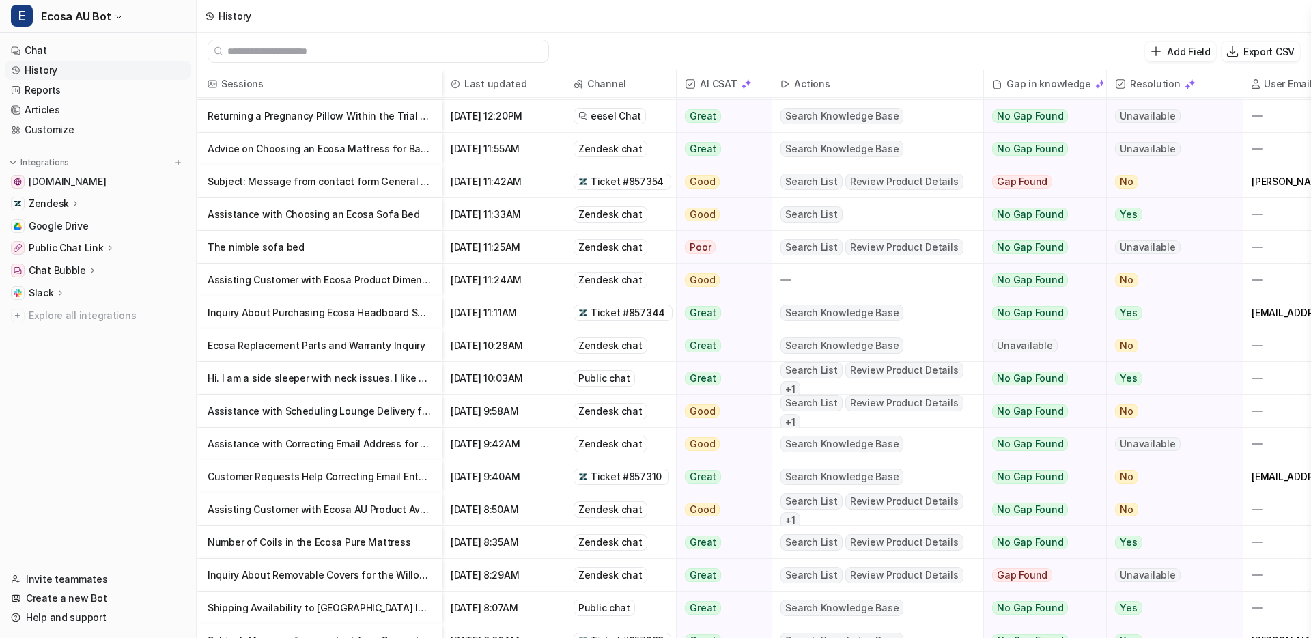
scroll to position [165, 0]
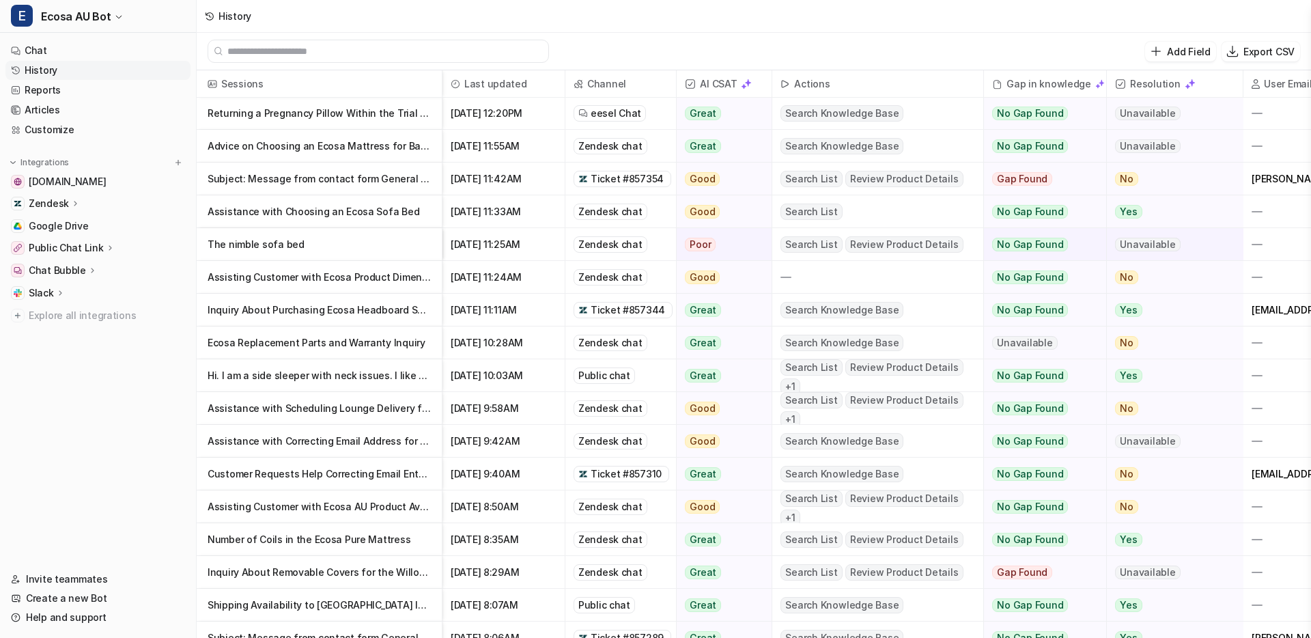
click at [335, 510] on p "Assisting Customer with Ecosa AU Product Availability Inquiry" at bounding box center [319, 506] width 223 height 33
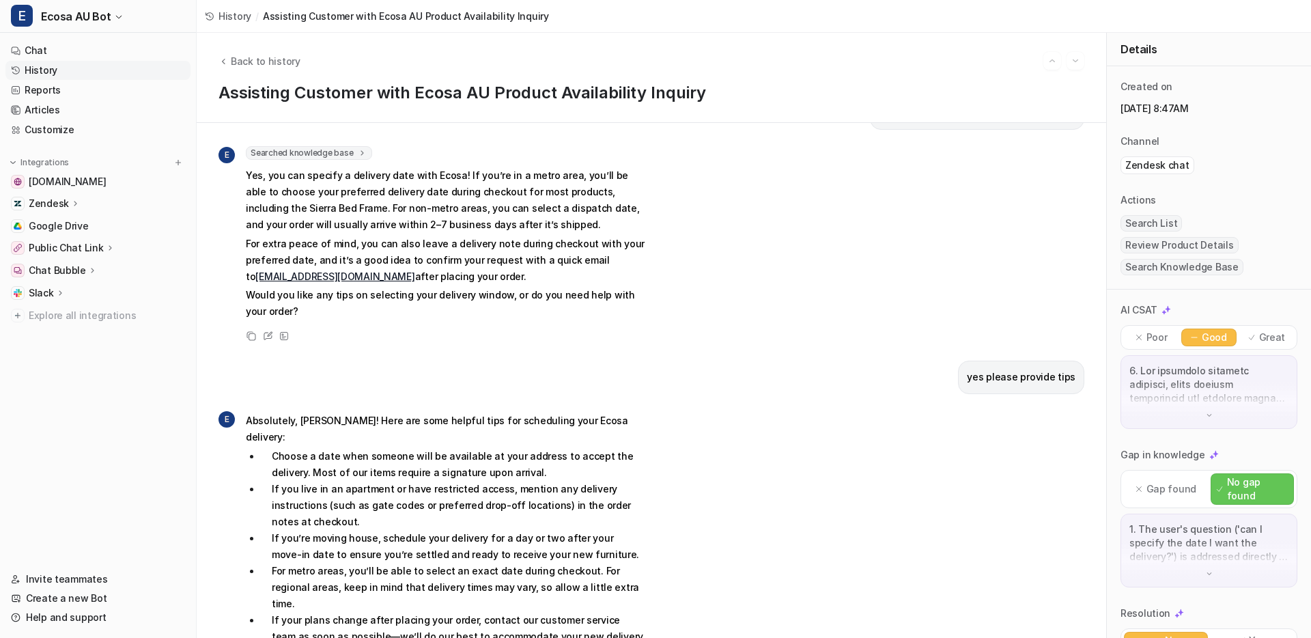
scroll to position [817, 0]
